Goal: Navigation & Orientation: Find specific page/section

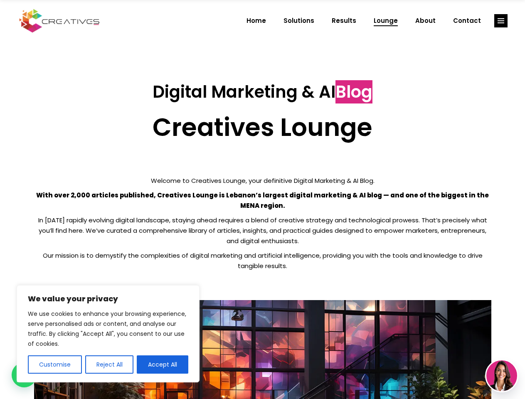
click at [262, 199] on p "With over 2,000 articles published, Creatives Lounge is Lebanon’s largest digit…" at bounding box center [262, 200] width 457 height 21
click at [54, 364] on button "Customise" at bounding box center [55, 364] width 54 height 18
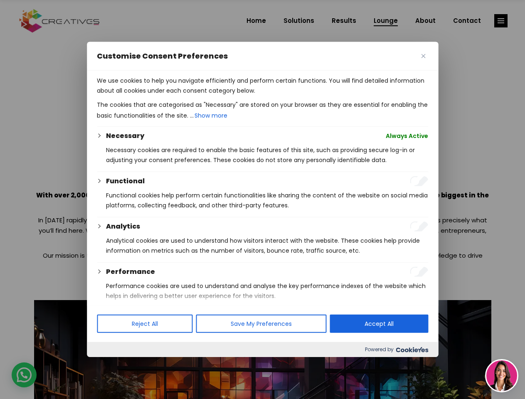
click at [109, 364] on div at bounding box center [262, 199] width 525 height 399
click at [162, 96] on p "We use cookies to help you navigate efficiently and perform certain functions. …" at bounding box center [262, 86] width 331 height 20
click at [501, 21] on div at bounding box center [262, 199] width 525 height 399
click at [502, 376] on img at bounding box center [501, 375] width 31 height 31
